Goal: Transaction & Acquisition: Purchase product/service

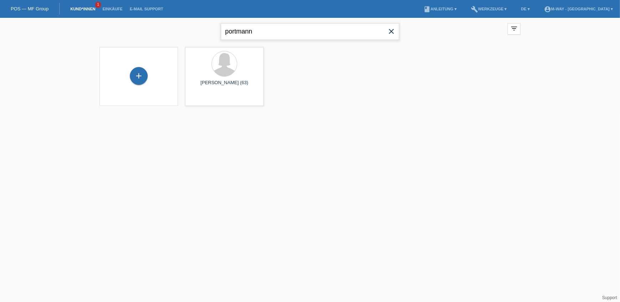
drag, startPoint x: 267, startPoint y: 31, endPoint x: 218, endPoint y: 36, distance: 49.2
click at [218, 36] on div "portmann close filter_list view_module Alle Kund*innen anzeigen star Markierte …" at bounding box center [310, 31] width 428 height 26
type input "brunetti nicollo"
click at [229, 69] on div at bounding box center [224, 64] width 25 height 25
click at [247, 100] on div "launch Anzeigen" at bounding box center [225, 100] width 78 height 11
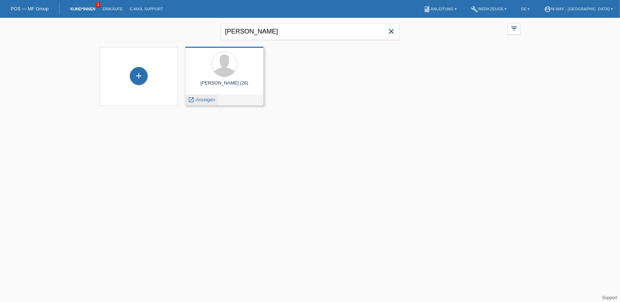
click at [197, 100] on span "Anzeigen" at bounding box center [205, 99] width 19 height 5
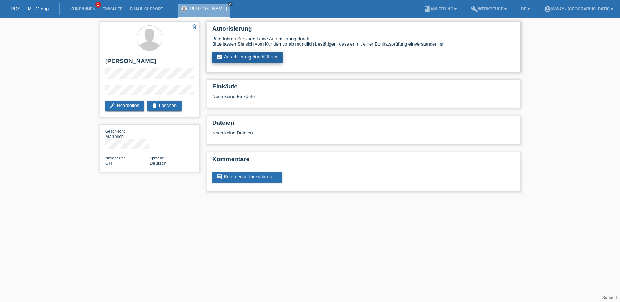
click at [242, 57] on link "assignment_turned_in Autorisierung durchführen" at bounding box center [247, 57] width 70 height 11
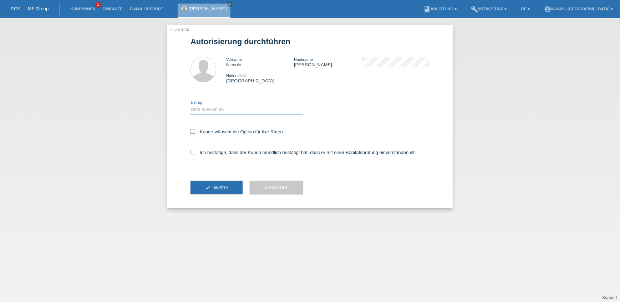
click at [207, 108] on select "Bitte auswählen CHF 1.00 - CHF 499.00 CHF 500.00 - CHF 1'999.00 CHF 2'000.00 - …" at bounding box center [247, 109] width 112 height 9
select select "3"
click at [191, 105] on select "Bitte auswählen CHF 1.00 - CHF 499.00 CHF 500.00 - CHF 1'999.00 CHF 2'000.00 - …" at bounding box center [247, 109] width 112 height 9
click at [192, 132] on icon at bounding box center [193, 131] width 5 height 5
click at [192, 132] on input "Kunde wünscht die Option für fixe Raten" at bounding box center [193, 131] width 5 height 5
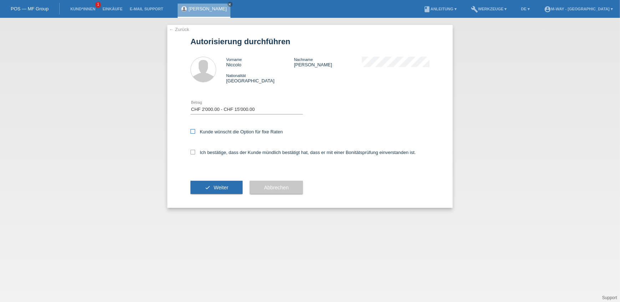
checkbox input "true"
click at [191, 153] on icon at bounding box center [193, 152] width 5 height 5
click at [191, 153] on input "Ich bestätige, dass der Kunde mündlich bestätigt hat, dass er mit einer Bonität…" at bounding box center [193, 152] width 5 height 5
checkbox input "true"
click at [211, 192] on button "check Weiter" at bounding box center [217, 188] width 52 height 14
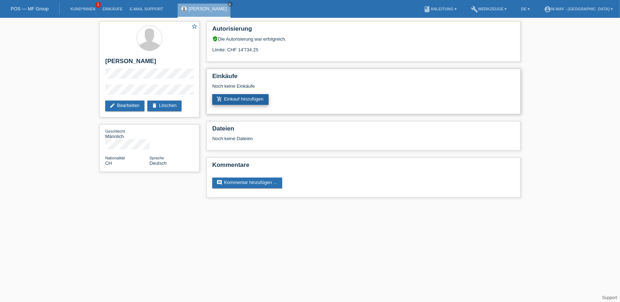
click at [253, 100] on link "add_shopping_cart Einkauf hinzufügen" at bounding box center [240, 99] width 56 height 11
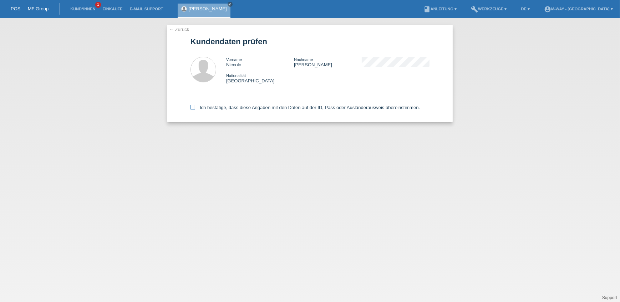
click at [192, 107] on icon at bounding box center [193, 107] width 5 height 5
click at [192, 107] on input "Ich bestätige, dass diese Angaben mit den Daten auf der ID, Pass oder Ausländer…" at bounding box center [193, 107] width 5 height 5
checkbox input "true"
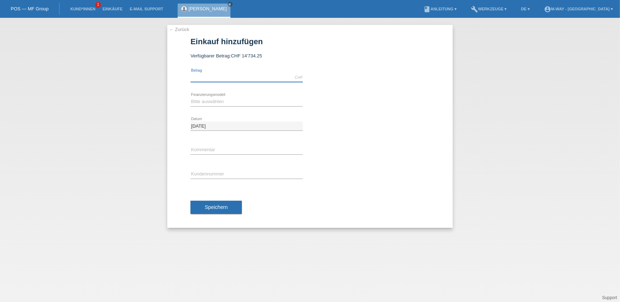
click at [221, 79] on input "text" at bounding box center [247, 77] width 112 height 9
type input "1000.00"
click at [225, 99] on select "Bitte auswählen Fixe Raten Kauf auf Rechnung mit Teilzahlungsoption" at bounding box center [247, 101] width 112 height 9
select select "77"
click at [191, 97] on select "Bitte auswählen Fixe Raten Kauf auf Rechnung mit Teilzahlungsoption" at bounding box center [247, 101] width 112 height 9
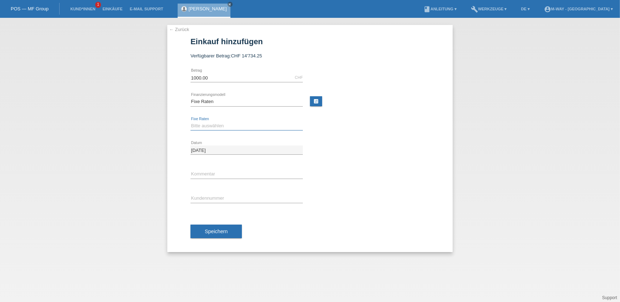
click at [201, 125] on select "Bitte auswählen 4 Raten 5 Raten 6 Raten 7 Raten 8 Raten 9 Raten 10 Raten 11 Rat…" at bounding box center [247, 126] width 112 height 9
select select "172"
click at [191, 122] on select "Bitte auswählen 4 Raten 5 Raten 6 Raten 7 Raten 8 Raten 9 Raten 10 Raten 11 Rat…" at bounding box center [247, 126] width 112 height 9
click at [208, 173] on input "text" at bounding box center [247, 174] width 112 height 9
type input "Beleg Nr. 67011/6"
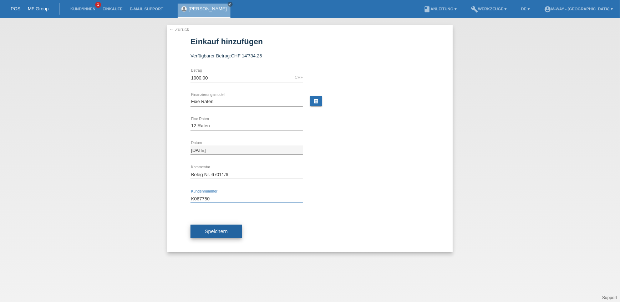
type input "K067750"
click at [216, 235] on button "Speichern" at bounding box center [216, 232] width 51 height 14
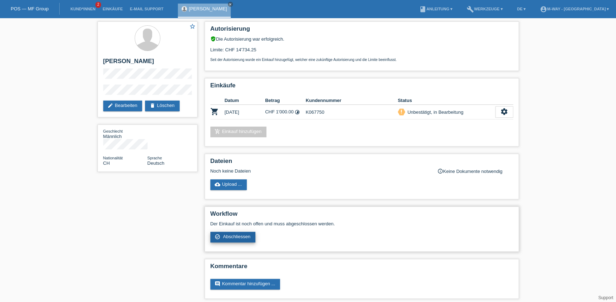
click at [235, 234] on span "Abschliessen" at bounding box center [236, 236] width 27 height 5
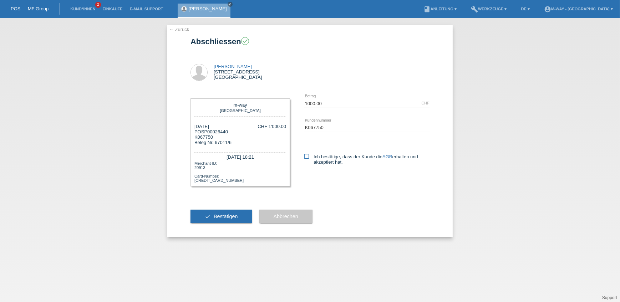
click at [307, 156] on icon at bounding box center [306, 156] width 5 height 5
click at [307, 156] on input "Ich bestätige, dass der Kunde die AGB erhalten und akzeptiert hat." at bounding box center [306, 156] width 5 height 5
checkbox input "true"
click at [212, 213] on button "check Bestätigen" at bounding box center [222, 217] width 62 height 14
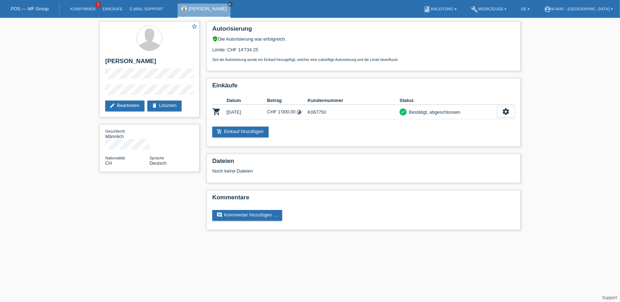
click at [228, 3] on icon "close" at bounding box center [230, 4] width 4 height 4
